Goal: Task Accomplishment & Management: Use online tool/utility

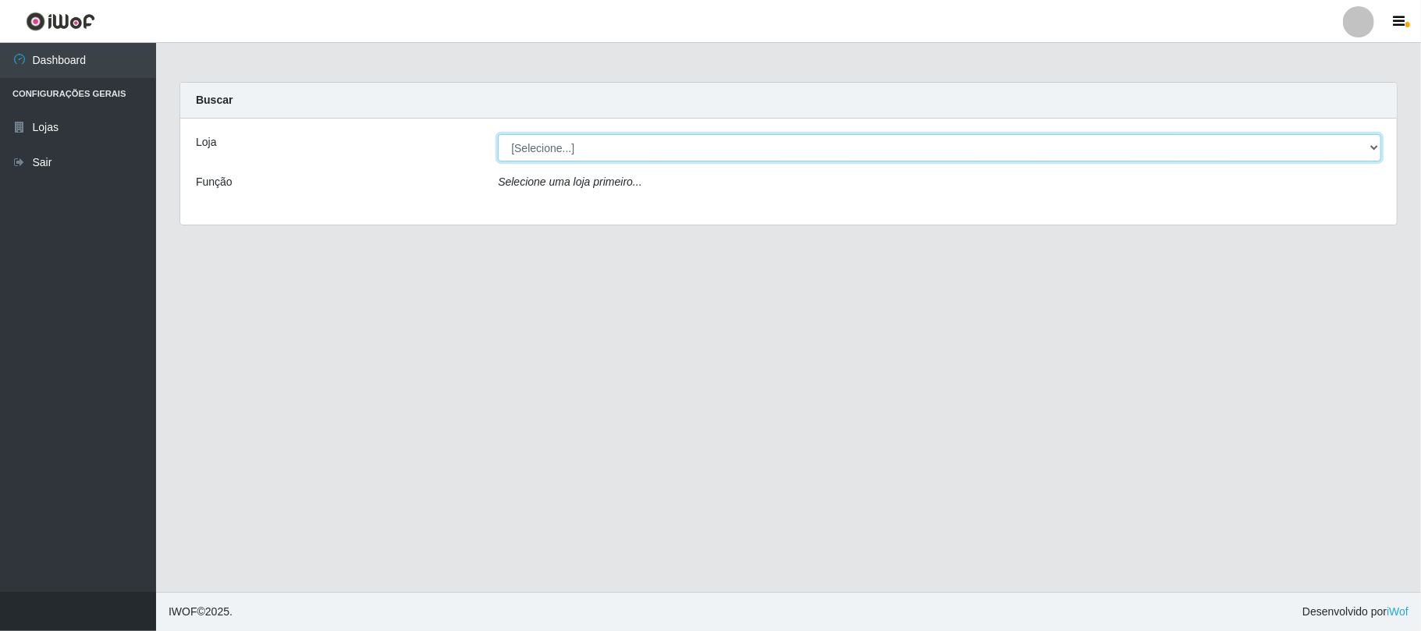
click at [630, 147] on select "[Selecione...] Super Vilton" at bounding box center [939, 147] width 883 height 27
select select "379"
click at [498, 134] on select "[Selecione...] Super Vilton" at bounding box center [939, 147] width 883 height 27
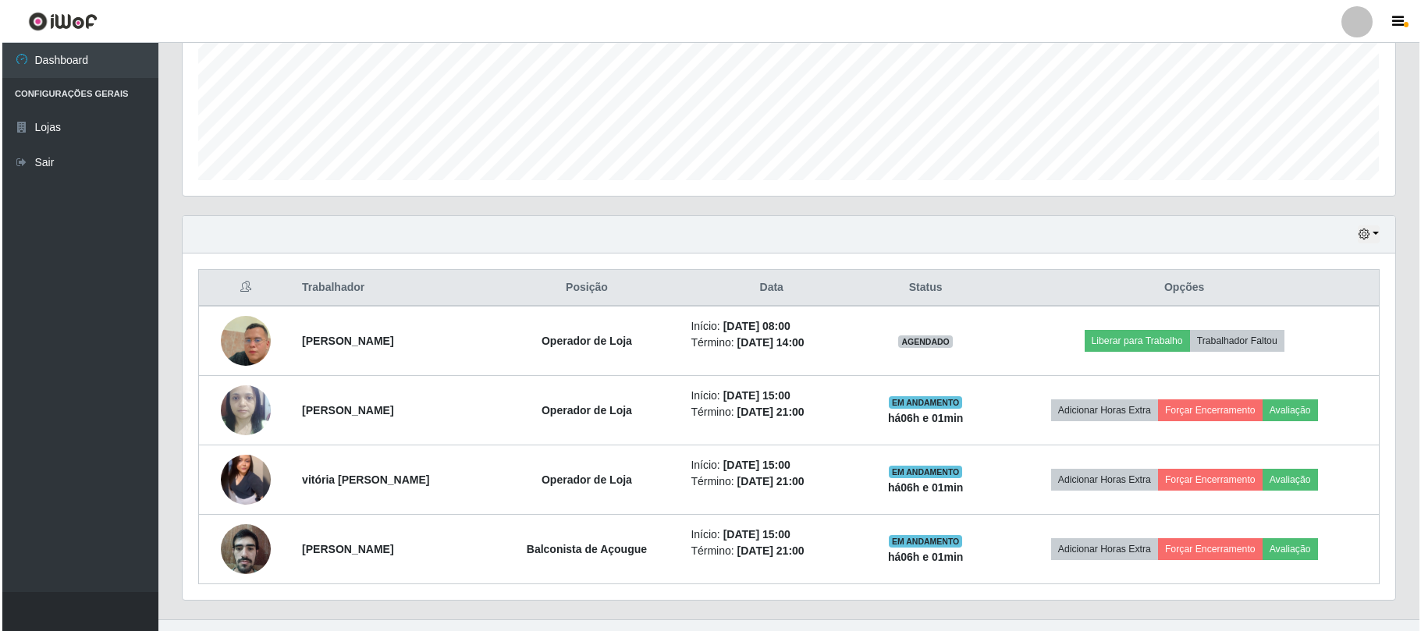
scroll to position [409, 0]
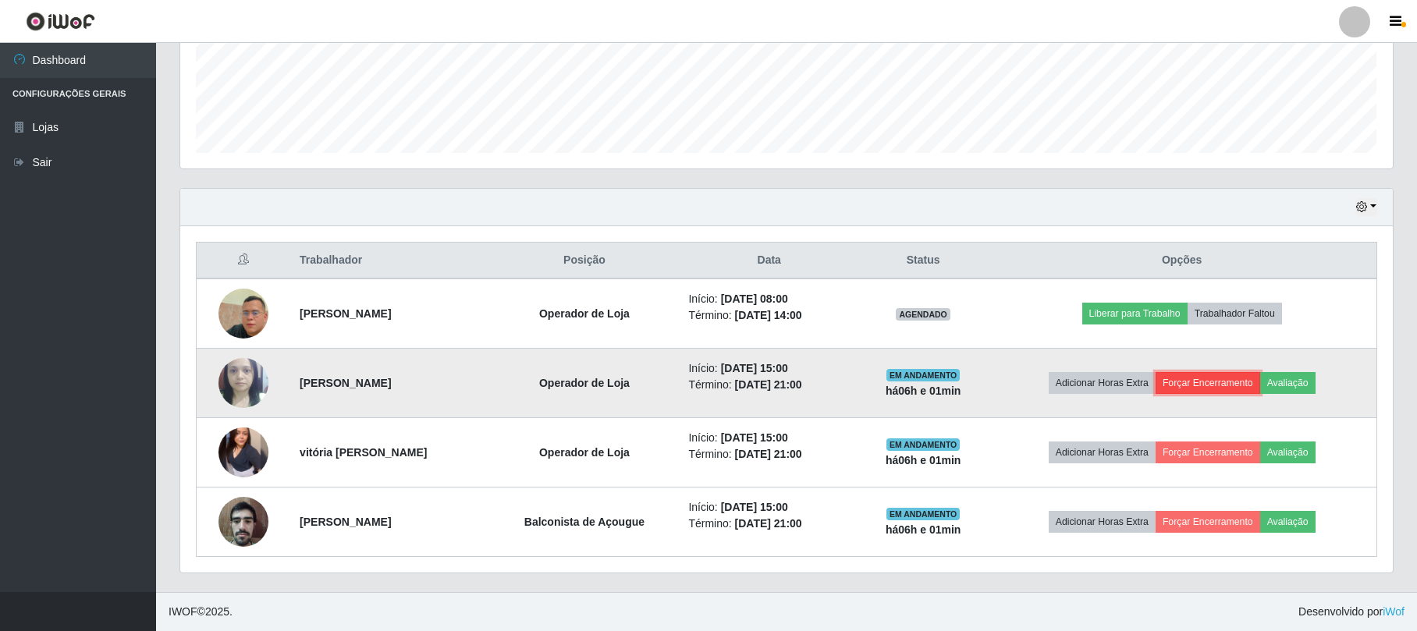
click at [1178, 372] on button "Forçar Encerramento" at bounding box center [1207, 383] width 105 height 22
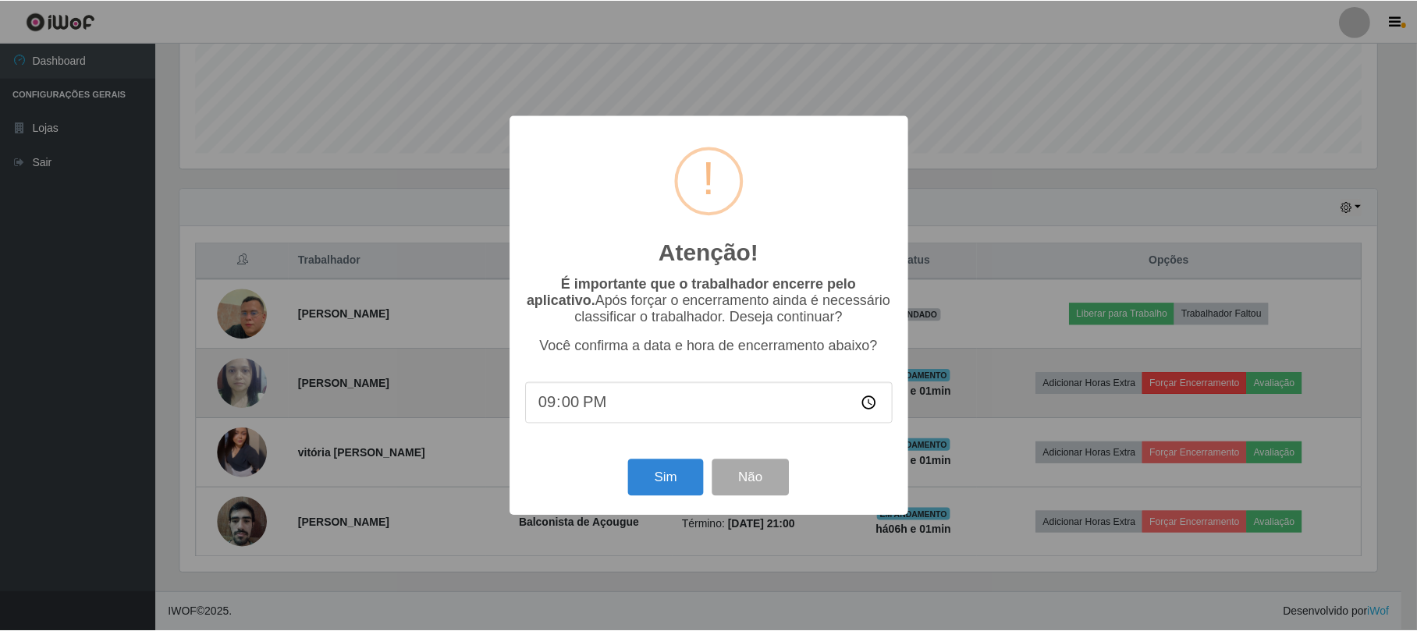
scroll to position [325, 1200]
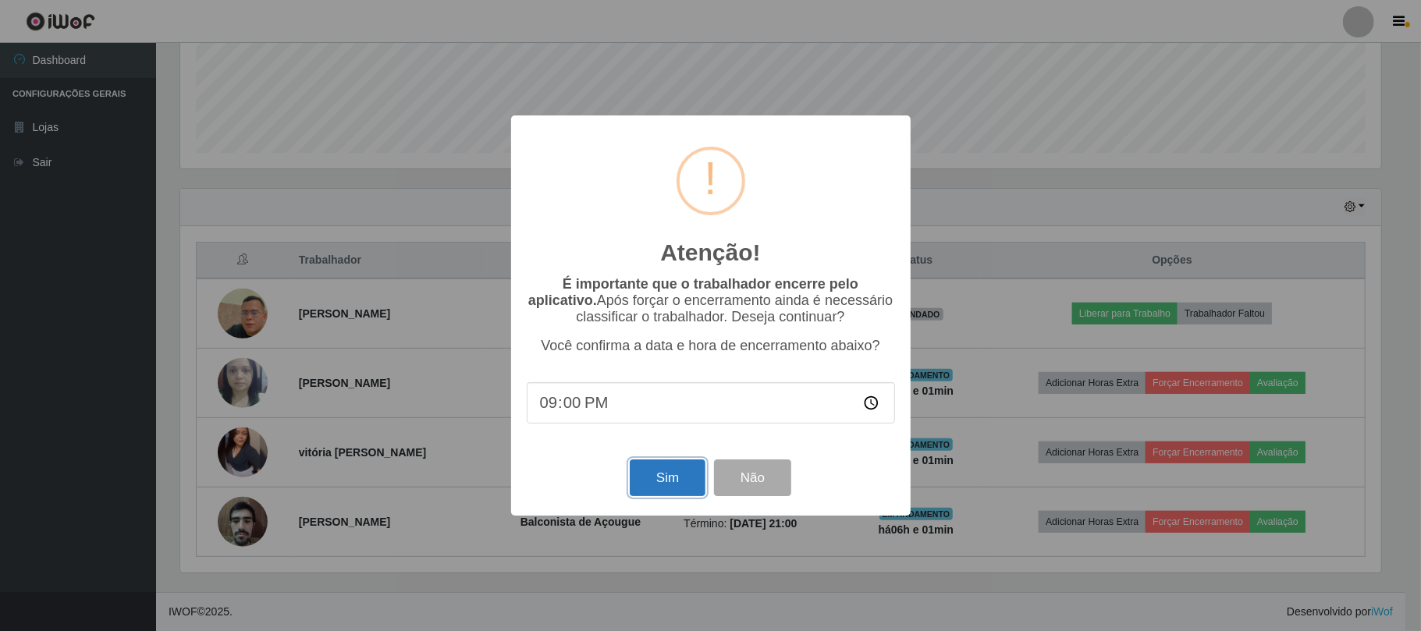
click at [658, 473] on button "Sim" at bounding box center [668, 478] width 76 height 37
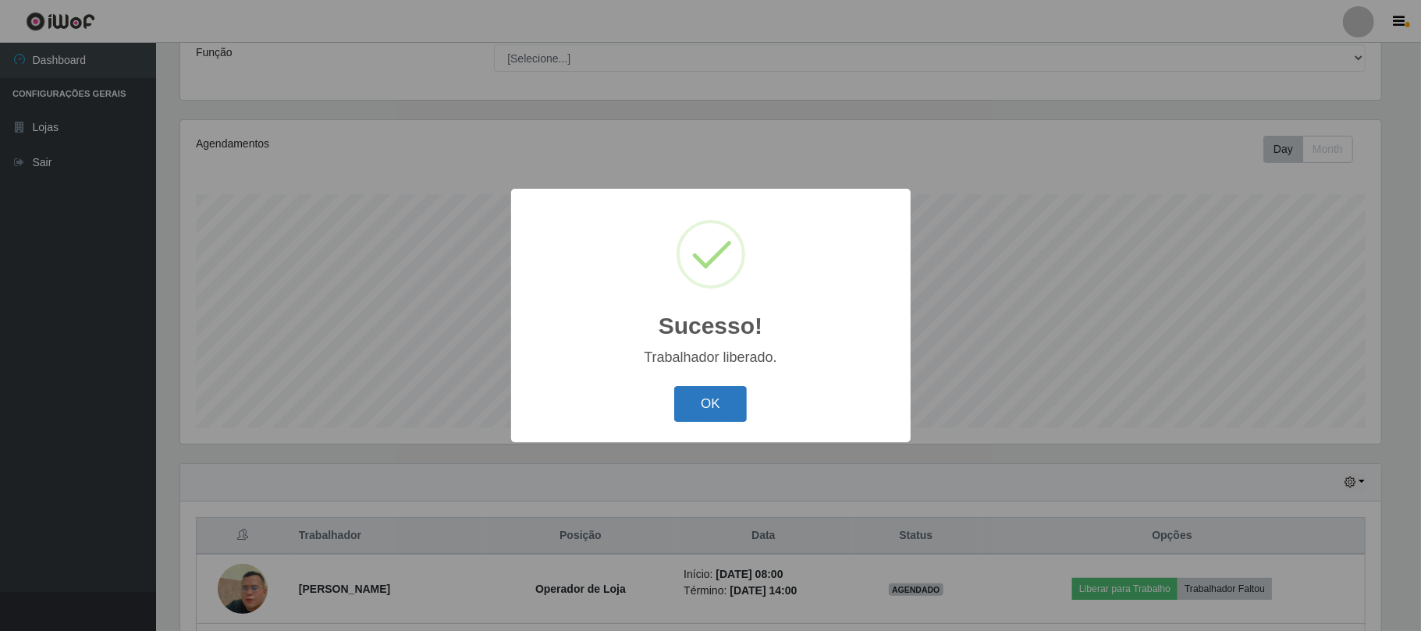
click at [705, 403] on button "OK" at bounding box center [710, 404] width 73 height 37
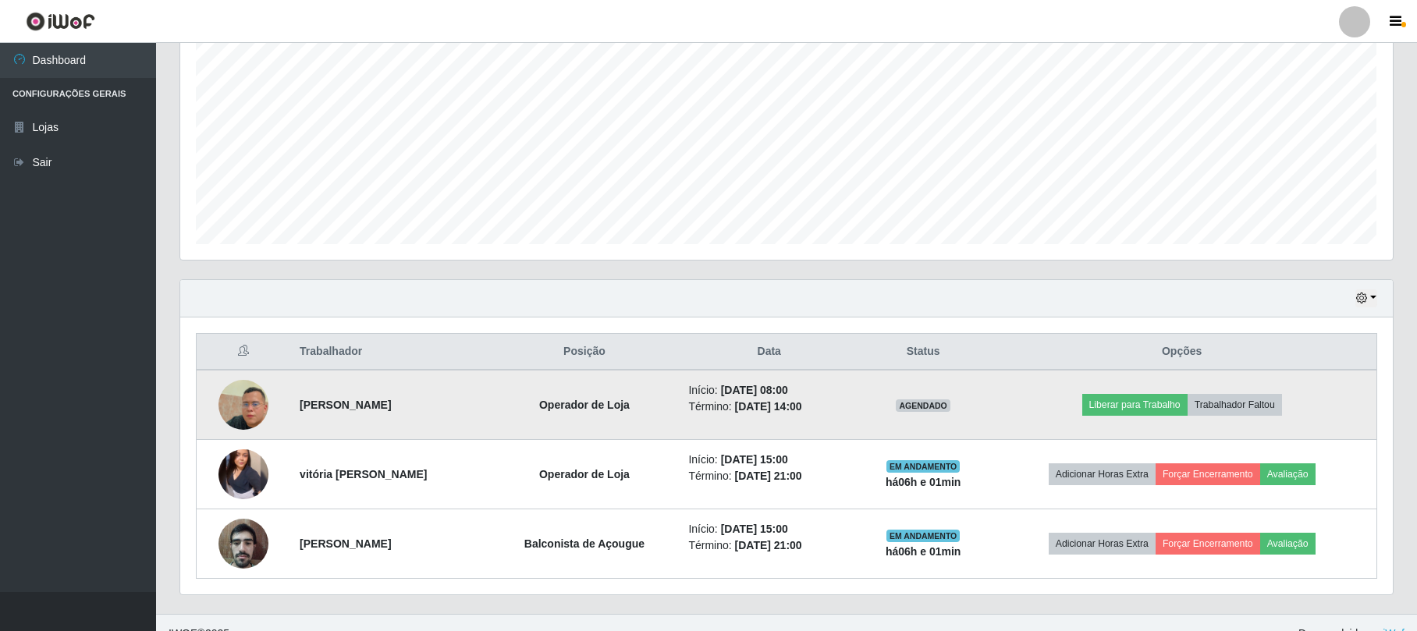
scroll to position [339, 0]
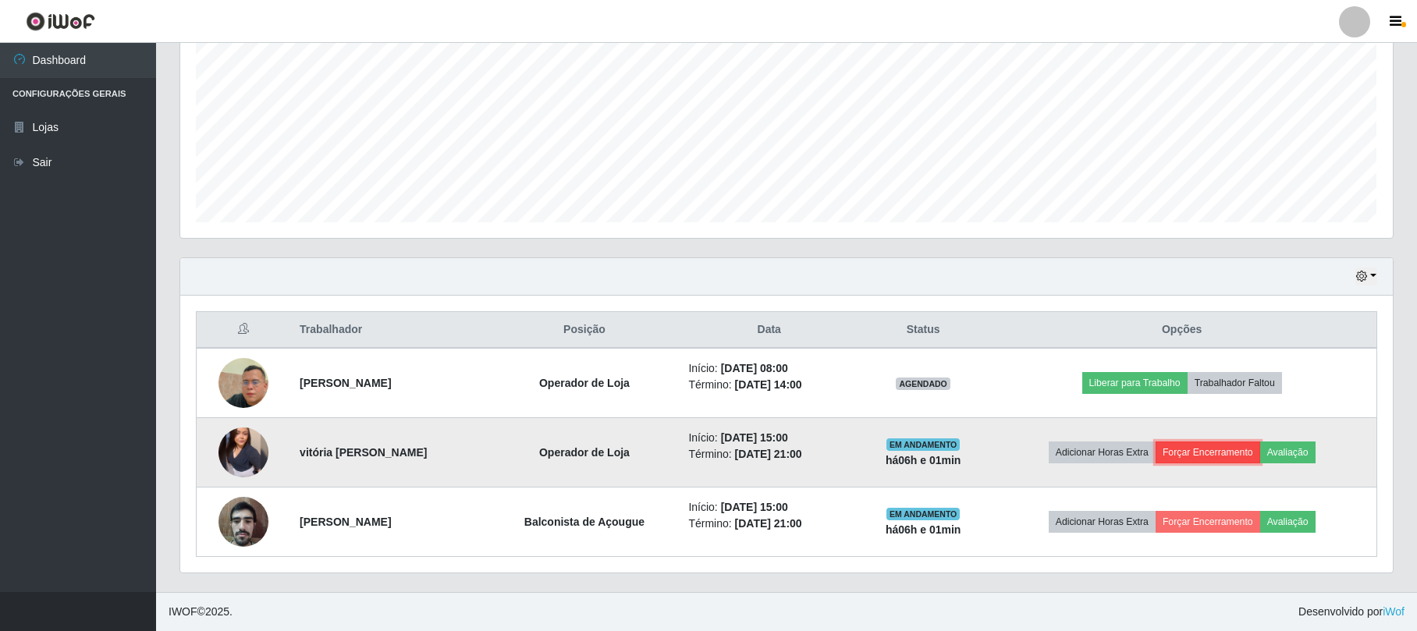
click at [1219, 451] on button "Forçar Encerramento" at bounding box center [1207, 453] width 105 height 22
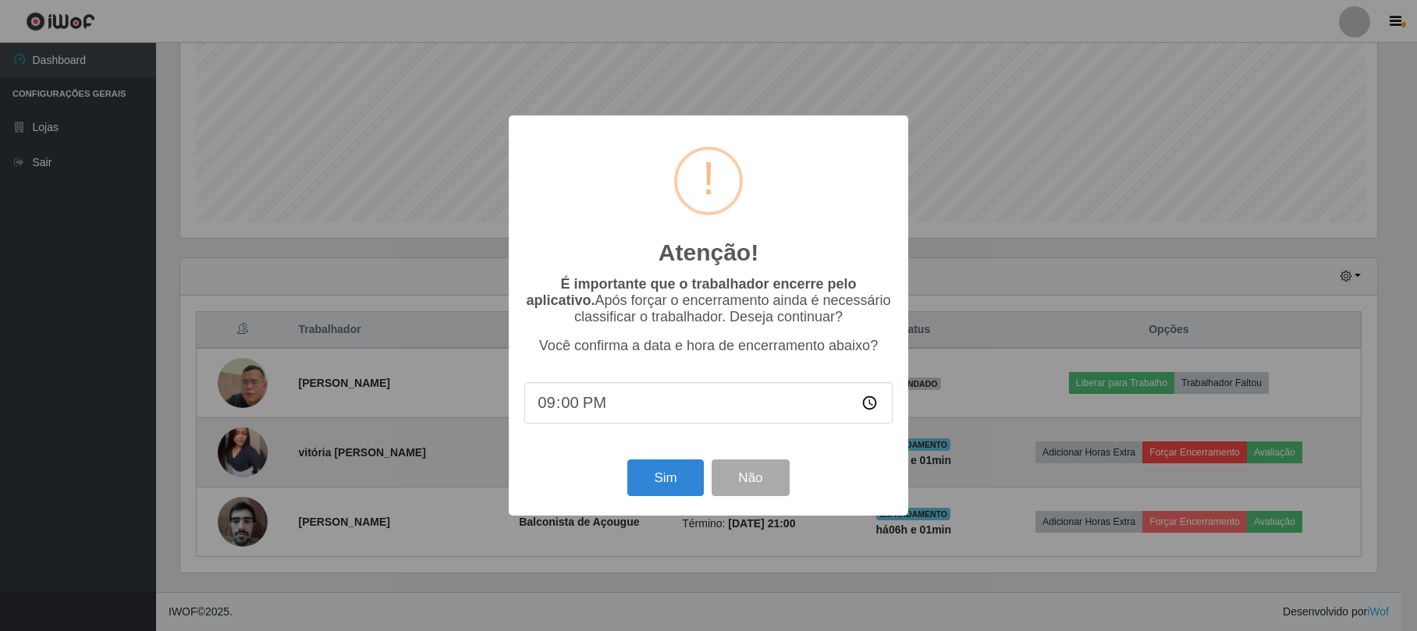
scroll to position [325, 1200]
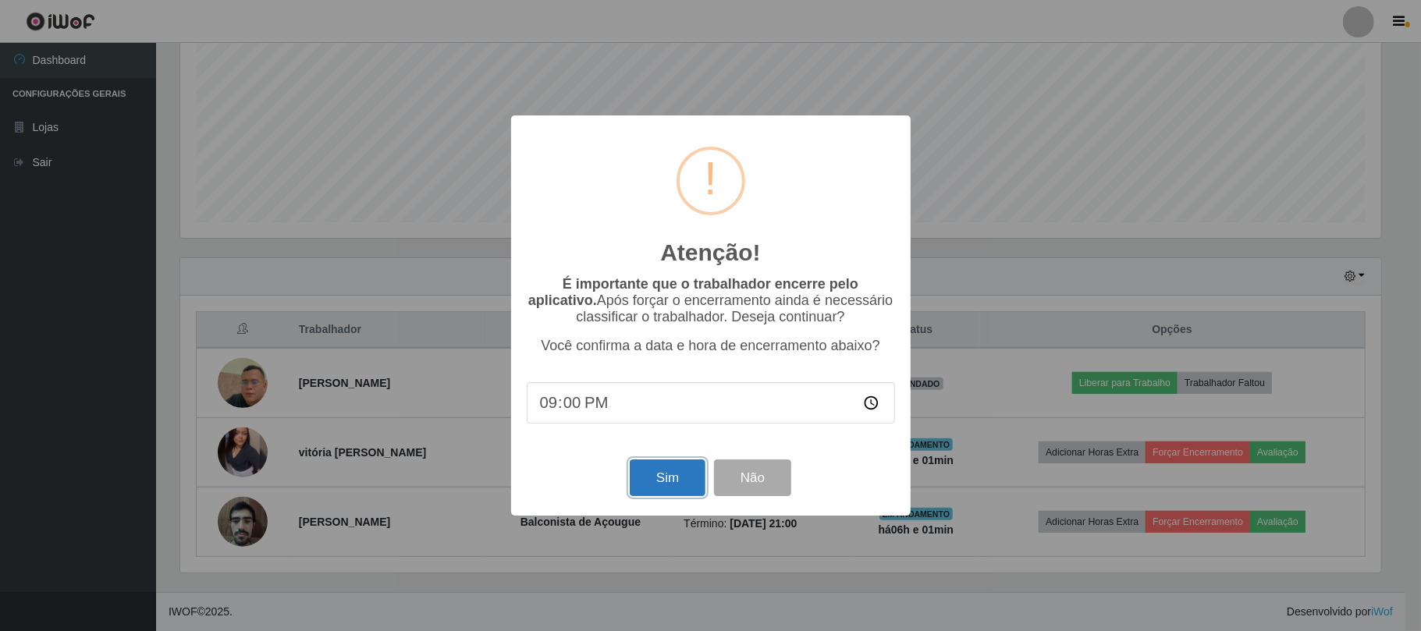
click at [663, 481] on button "Sim" at bounding box center [668, 478] width 76 height 37
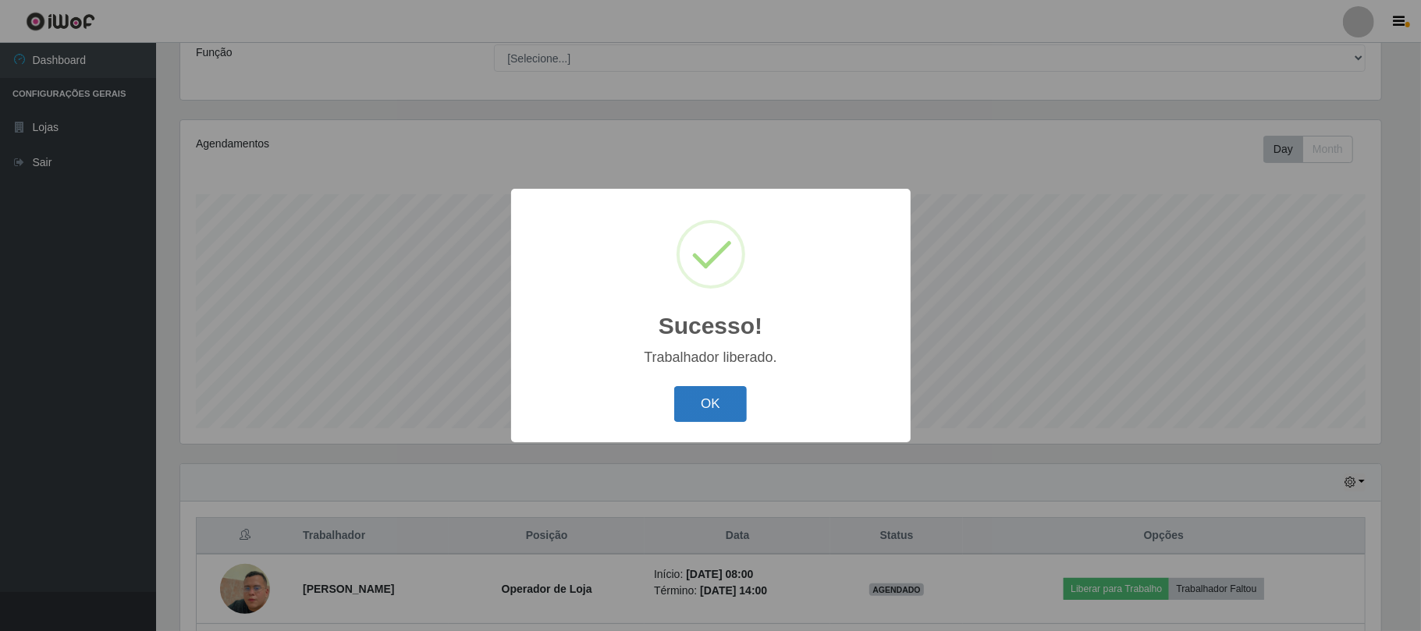
click at [705, 406] on button "OK" at bounding box center [710, 404] width 73 height 37
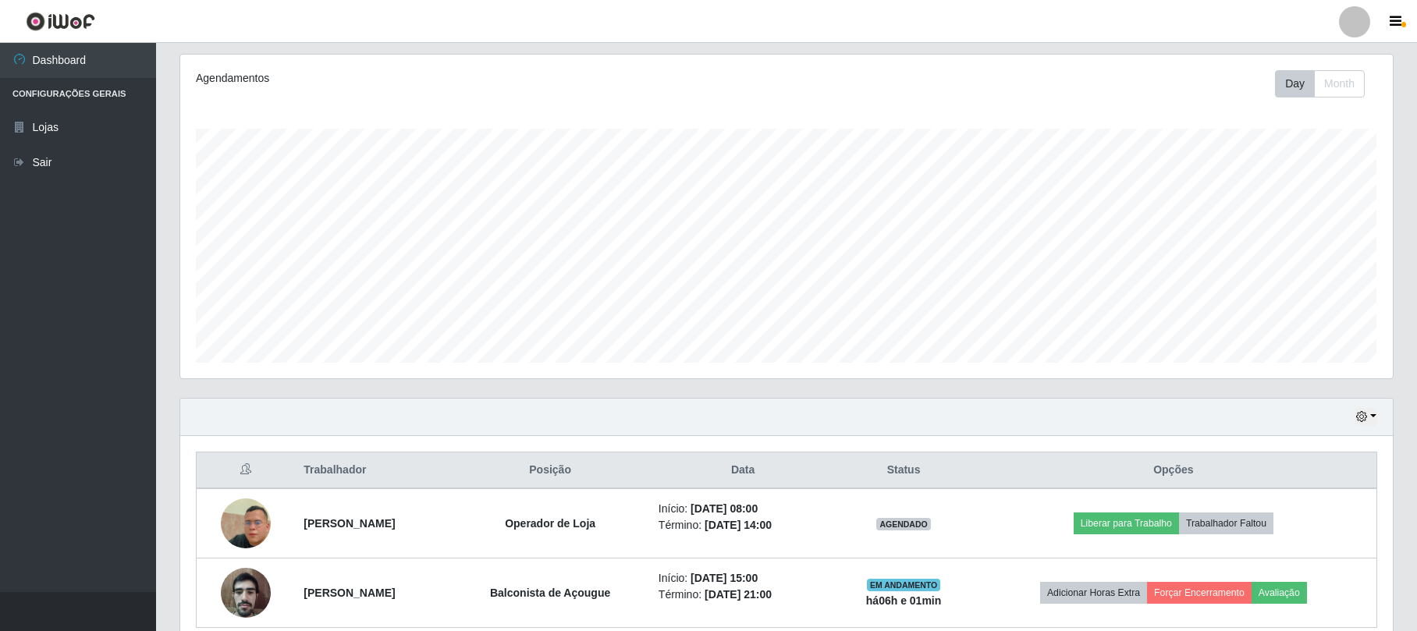
scroll to position [269, 0]
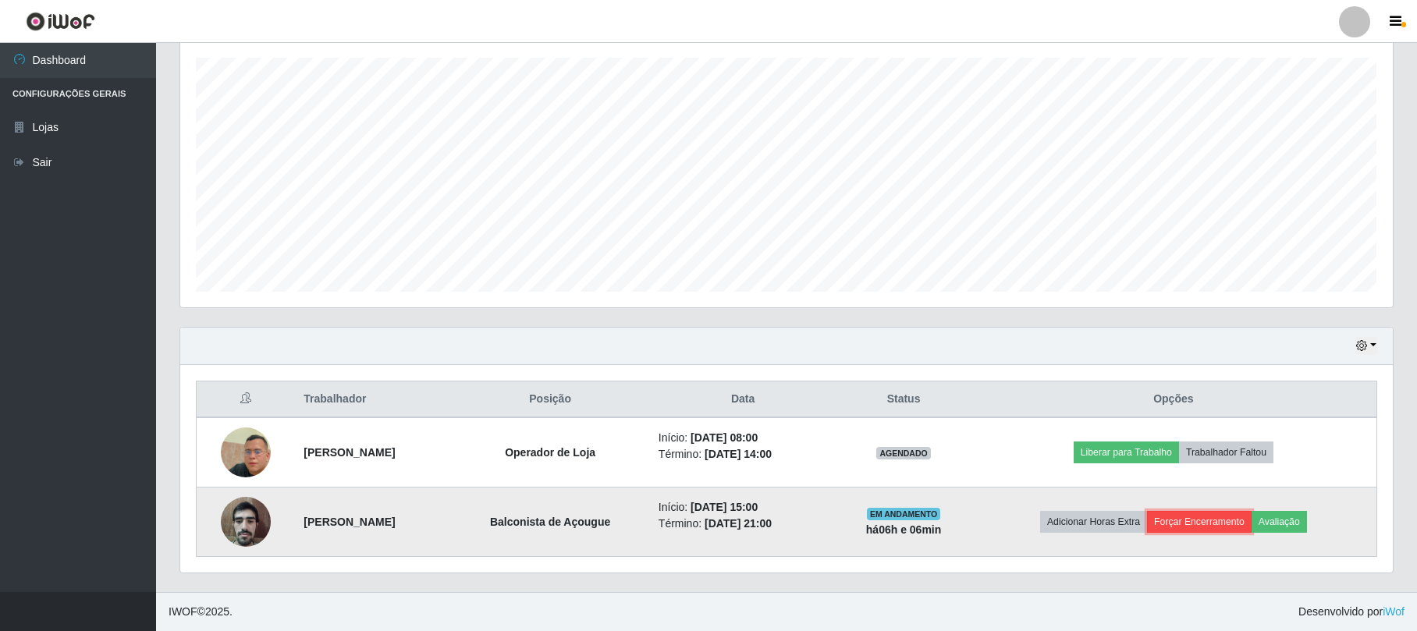
click at [1215, 513] on button "Forçar Encerramento" at bounding box center [1199, 522] width 105 height 22
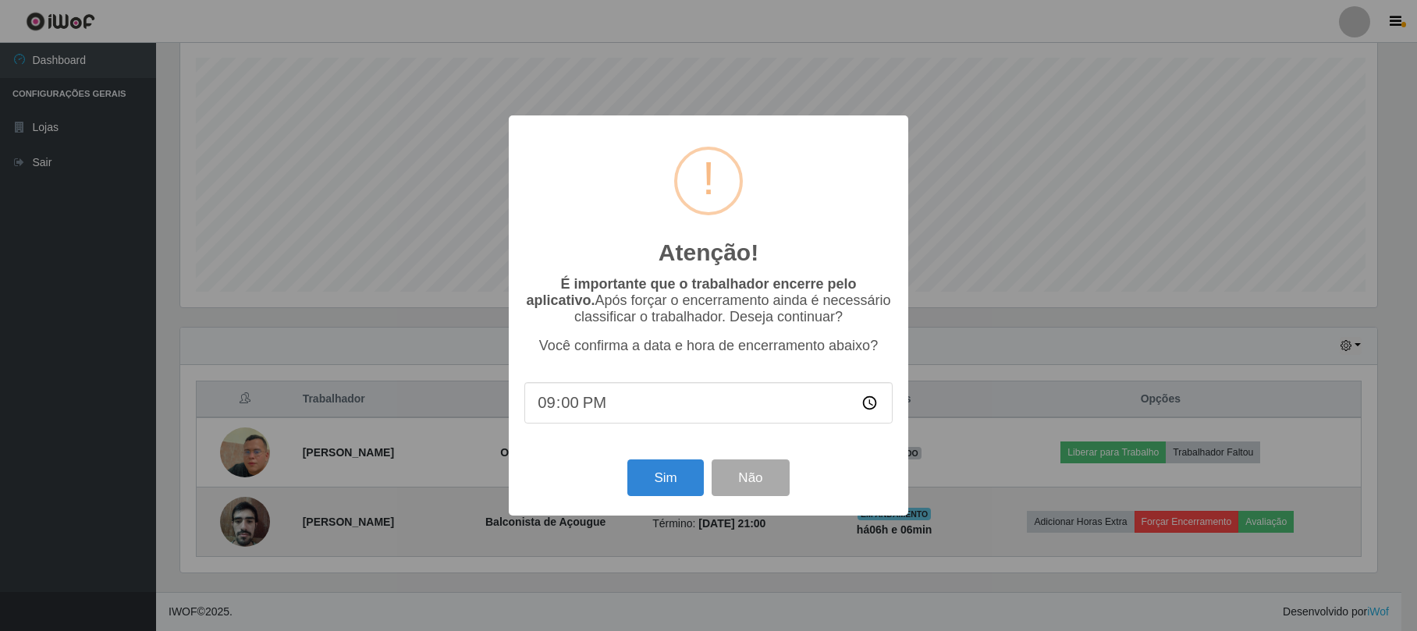
scroll to position [325, 1200]
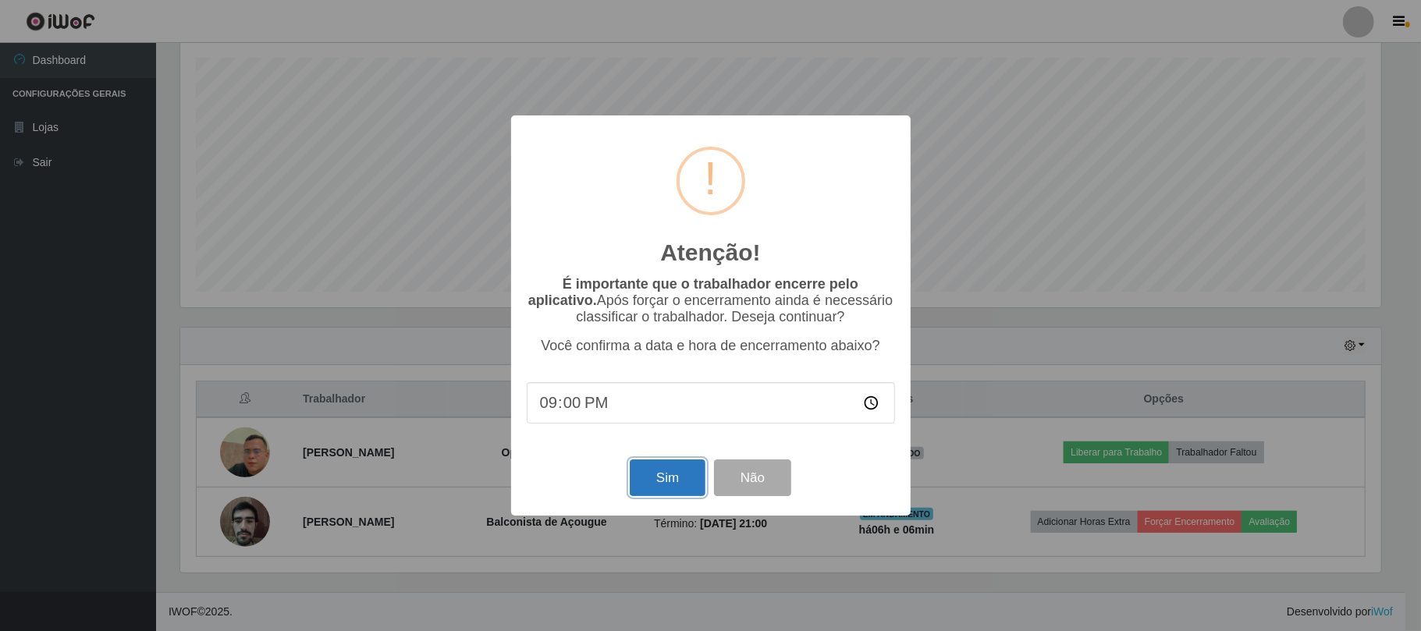
click at [694, 471] on button "Sim" at bounding box center [668, 478] width 76 height 37
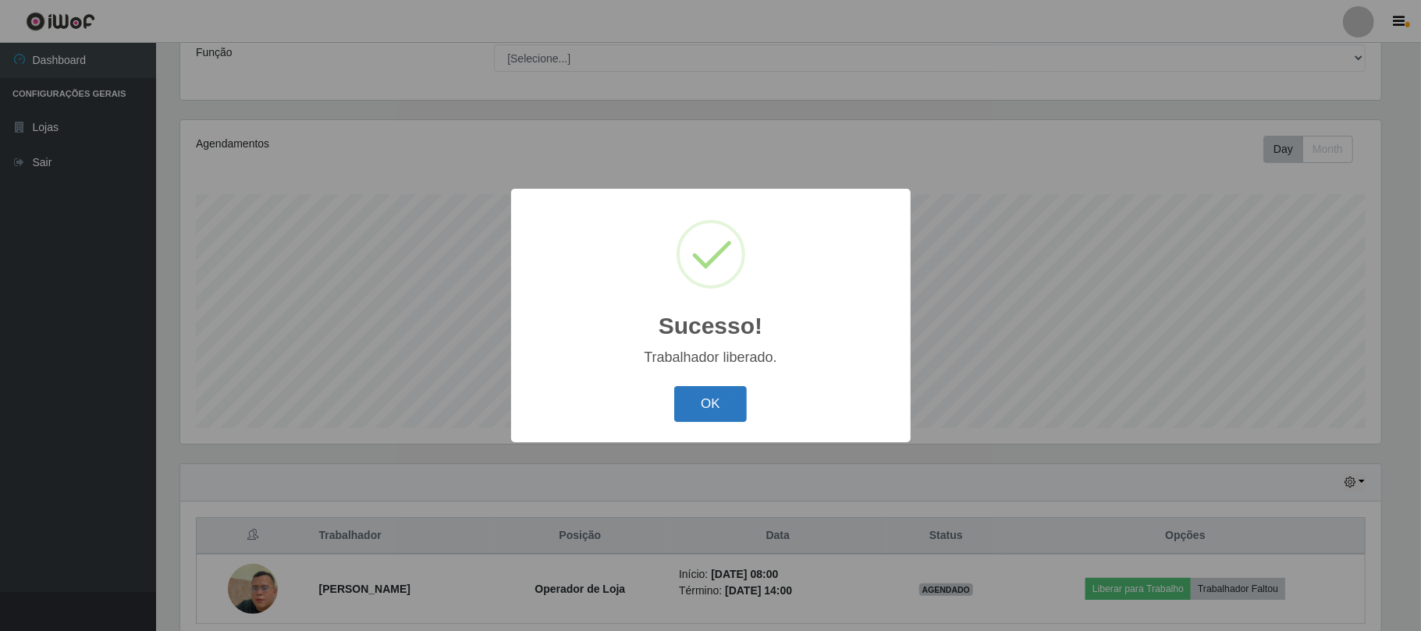
click at [683, 407] on button "OK" at bounding box center [710, 404] width 73 height 37
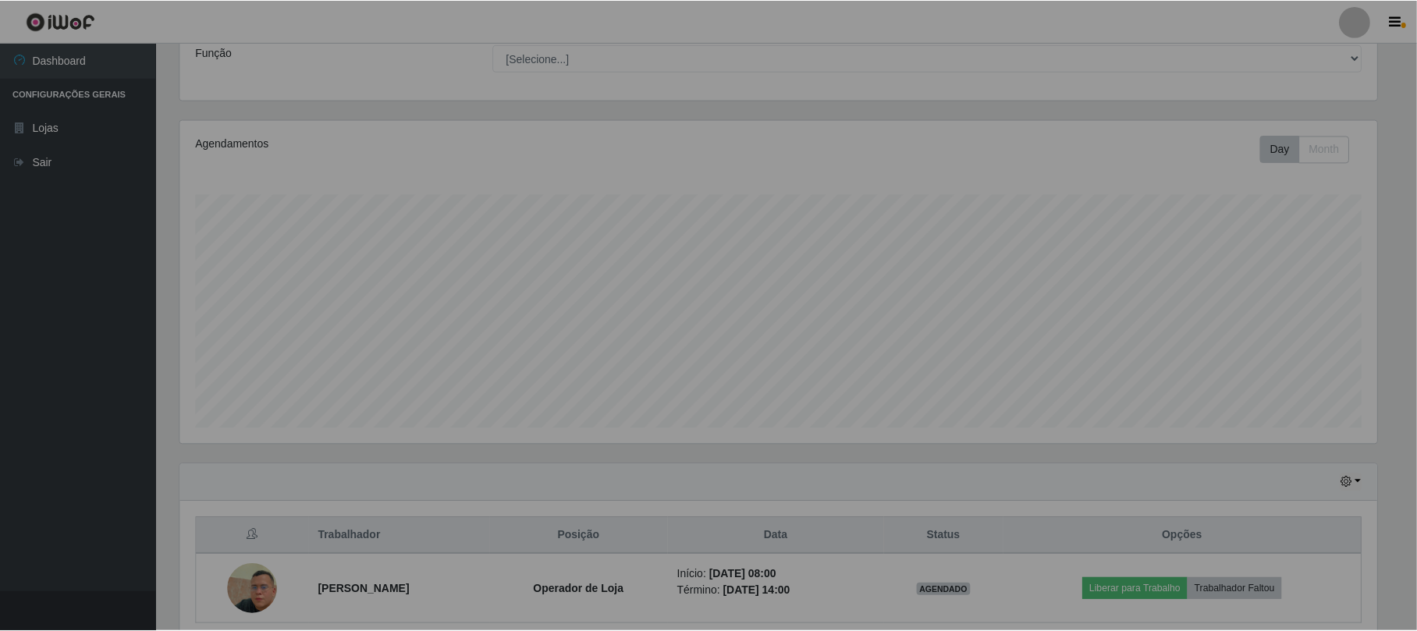
scroll to position [325, 1212]
